Goal: Information Seeking & Learning: Learn about a topic

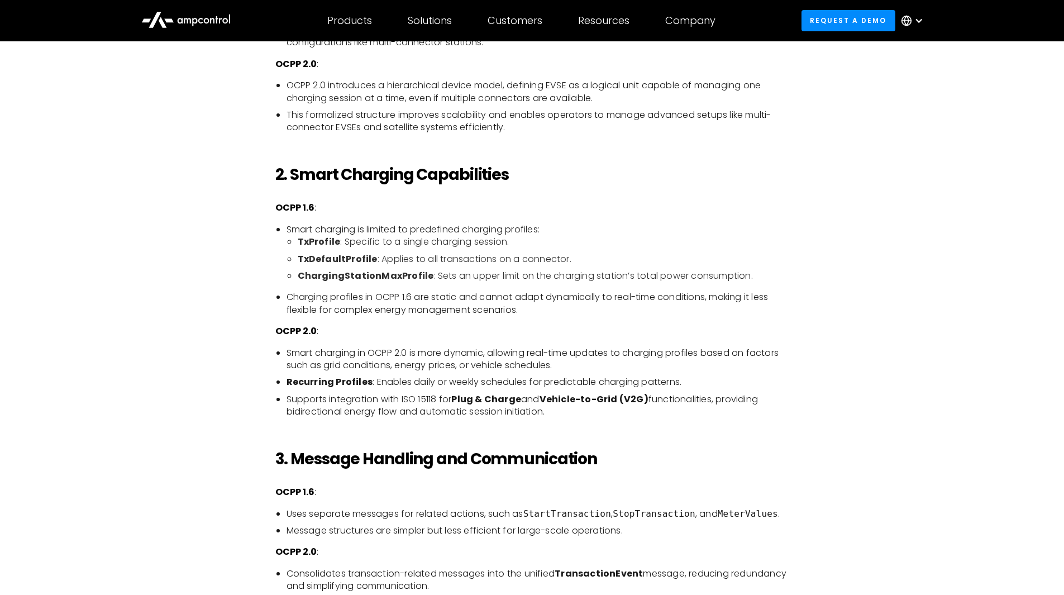
scroll to position [1005, 0]
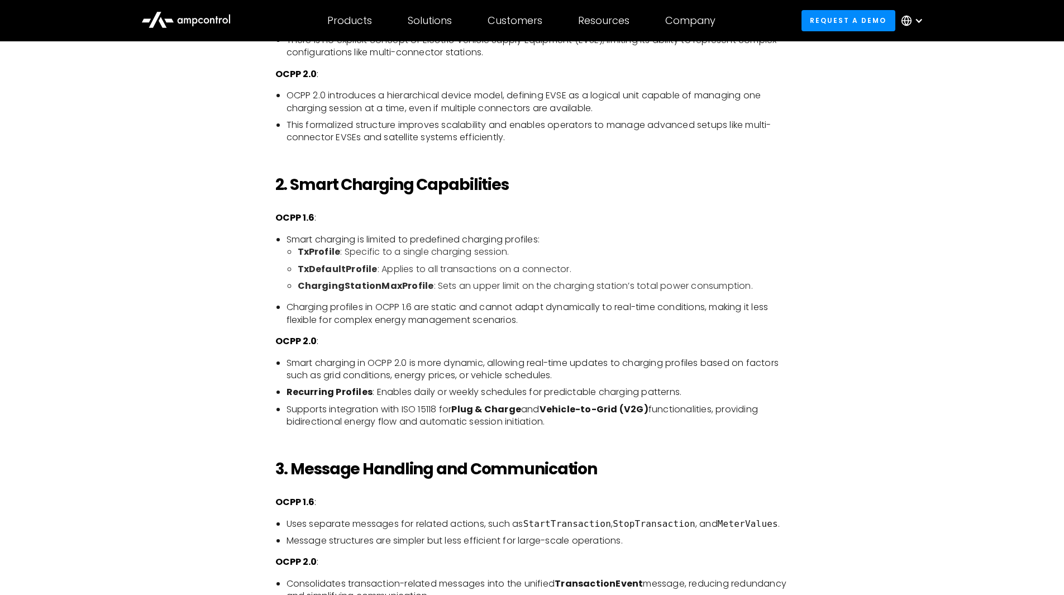
click at [553, 236] on li "Smart charging is limited to predefined charging profiles: TxProfile : Specific…" at bounding box center [538, 262] width 503 height 59
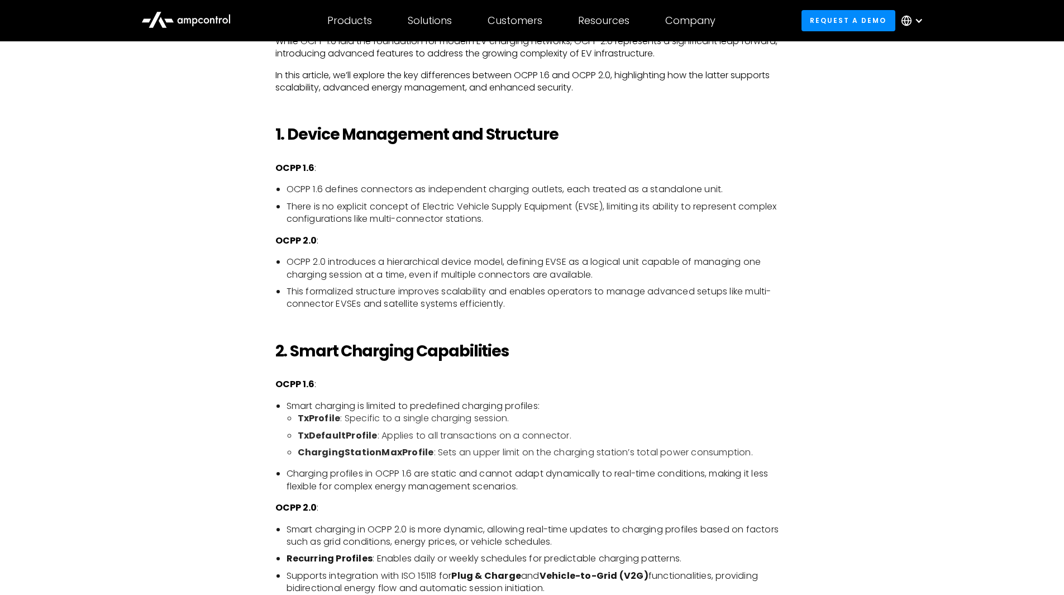
scroll to position [894, 0]
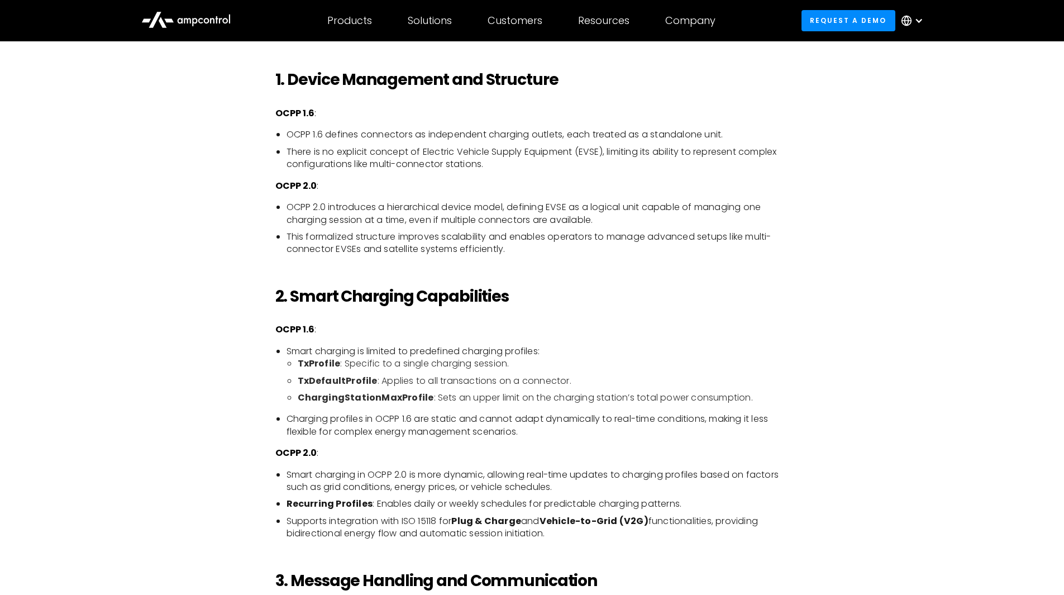
click at [324, 363] on strong "TxProfile" at bounding box center [319, 363] width 43 height 13
copy strong "TxProfile"
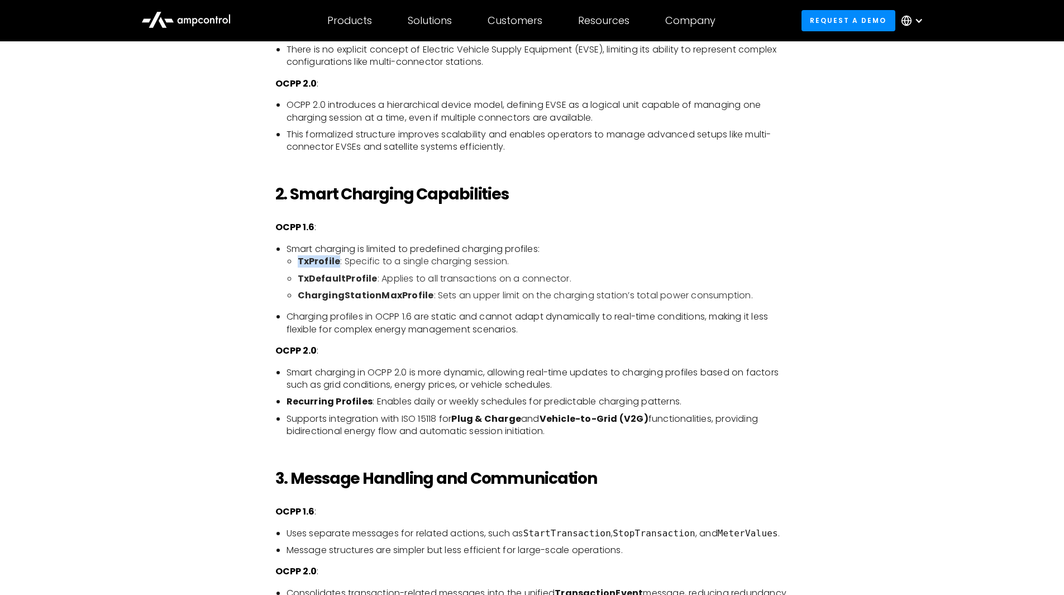
scroll to position [1117, 0]
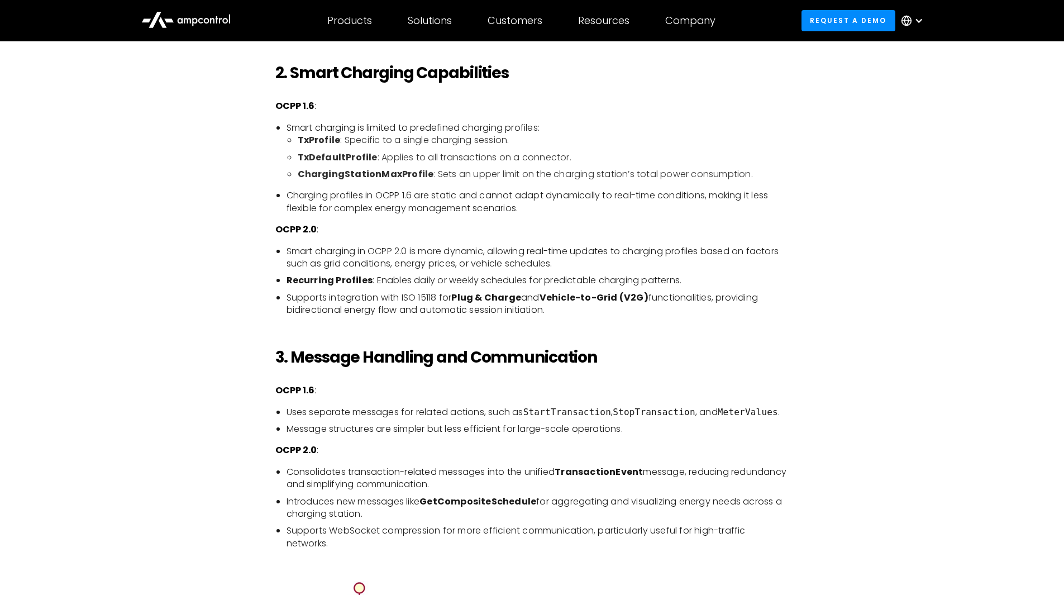
click at [535, 266] on li "Smart charging in OCPP 2.0 is more dynamic, allowing real-time updates to charg…" at bounding box center [538, 257] width 503 height 25
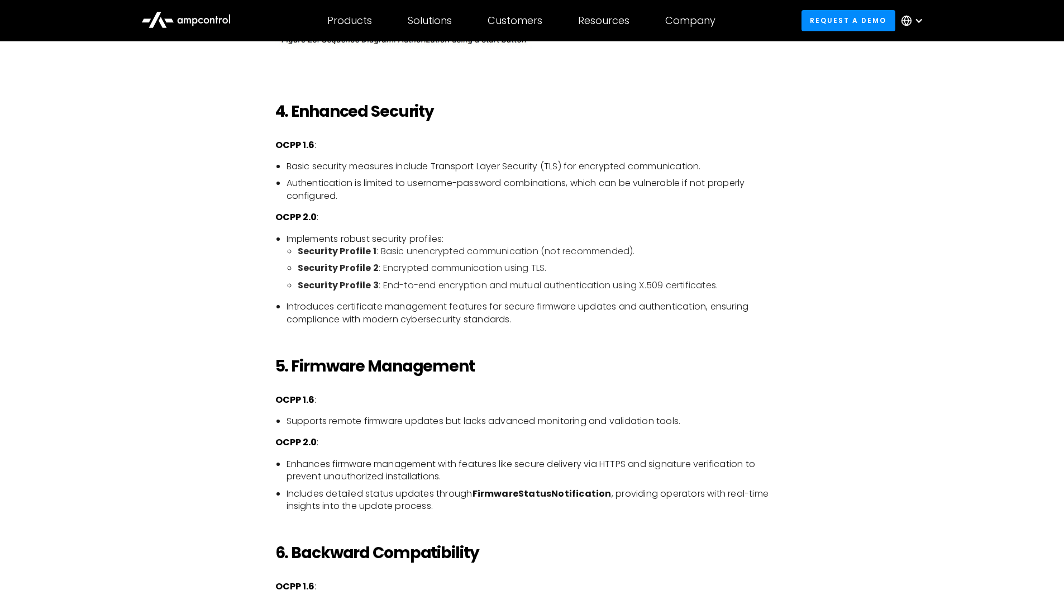
scroll to position [1955, 0]
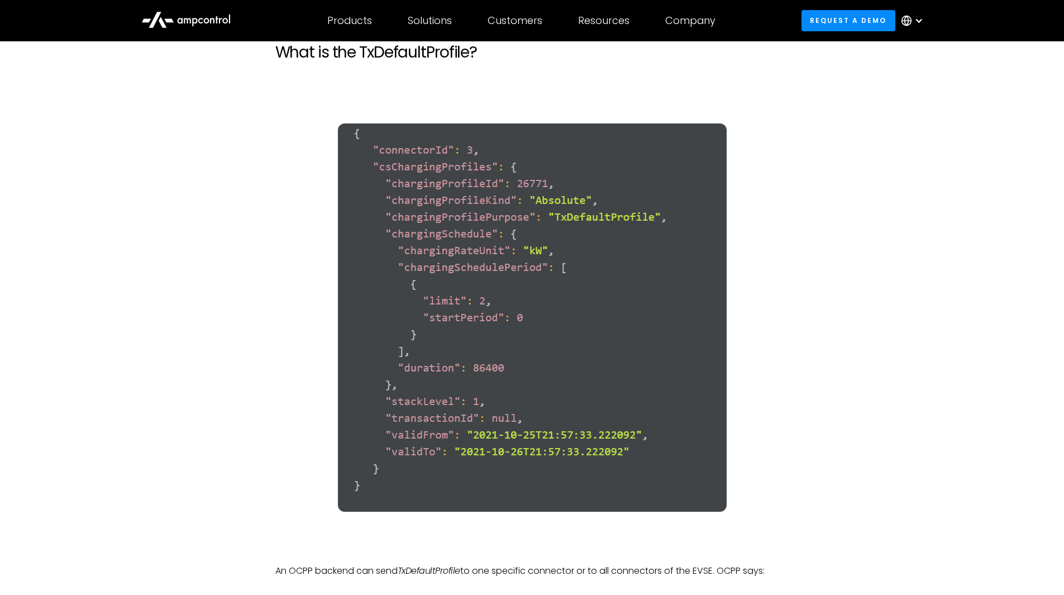
scroll to position [2346, 0]
